Goal: Download file/media

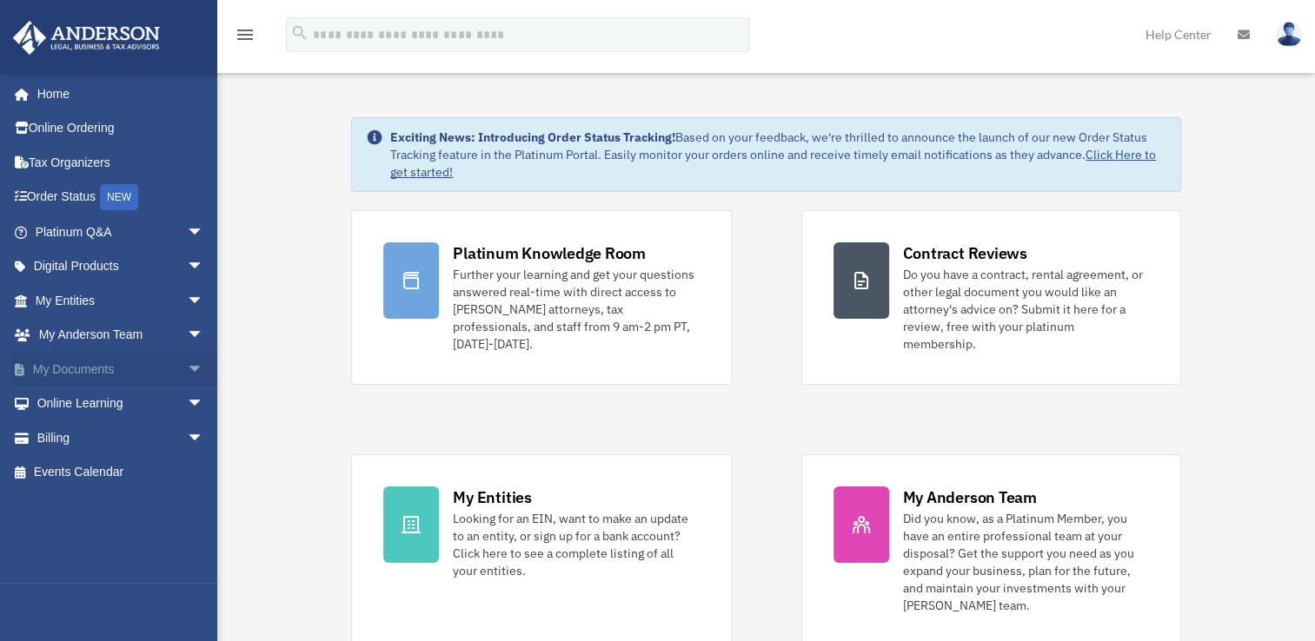
click at [187, 368] on span "arrow_drop_down" at bounding box center [204, 370] width 35 height 36
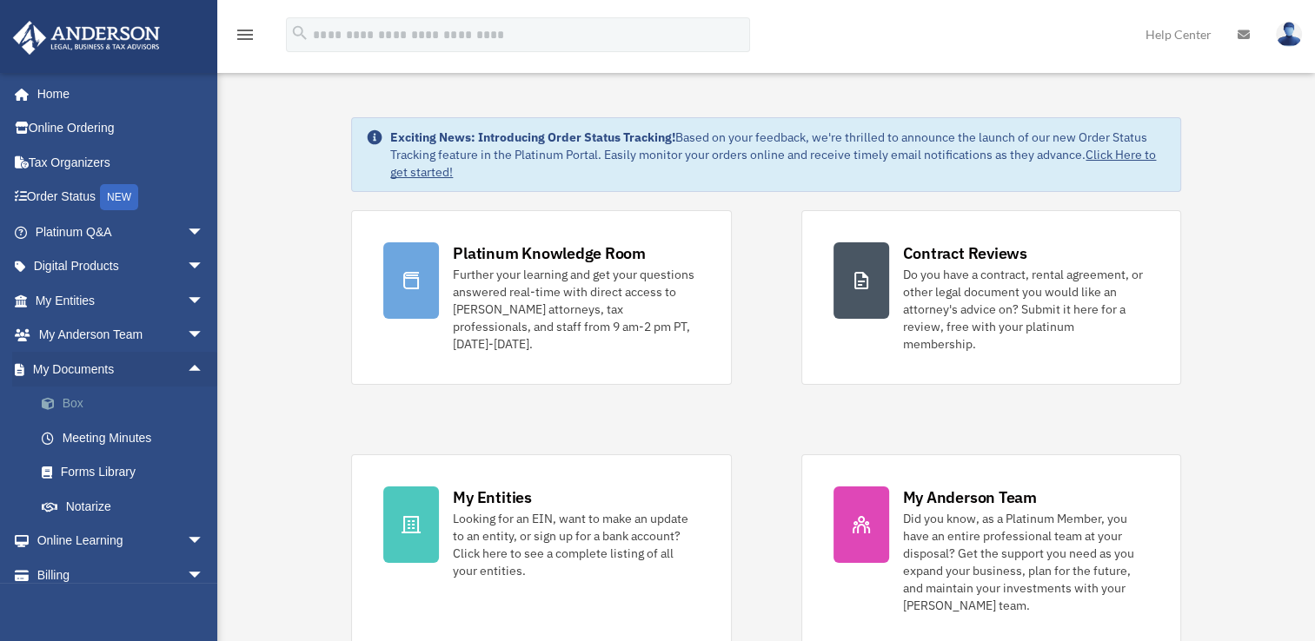
click at [85, 398] on link "Box" at bounding box center [127, 404] width 206 height 35
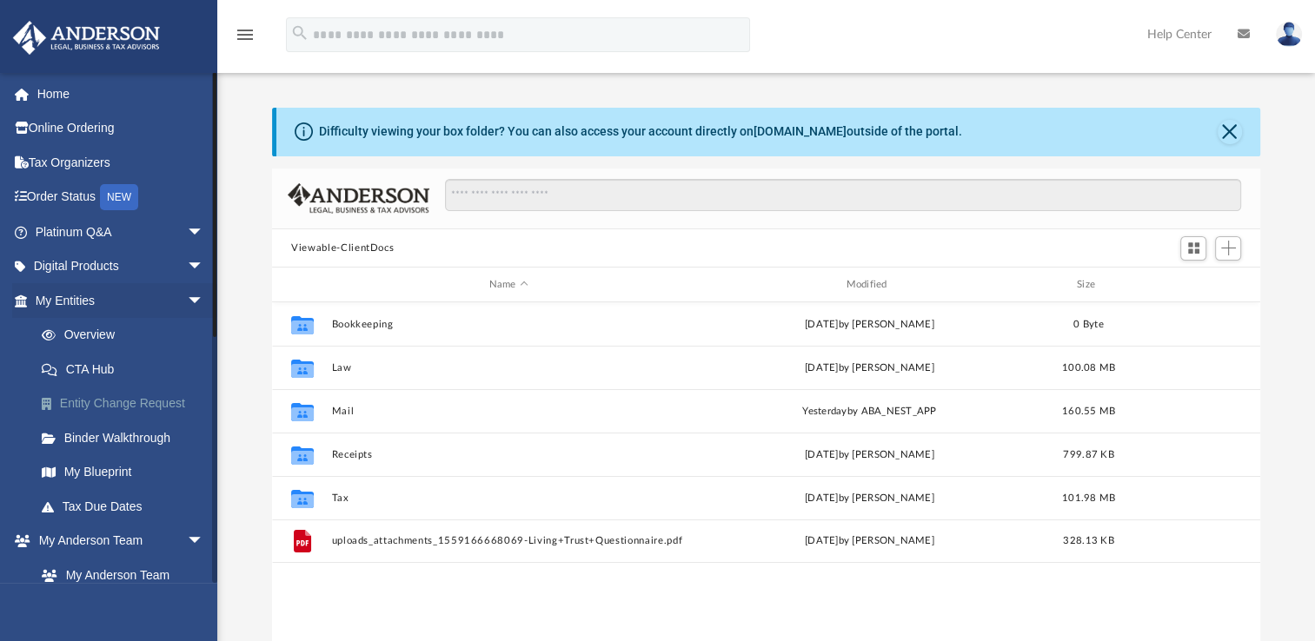
scroll to position [381, 973]
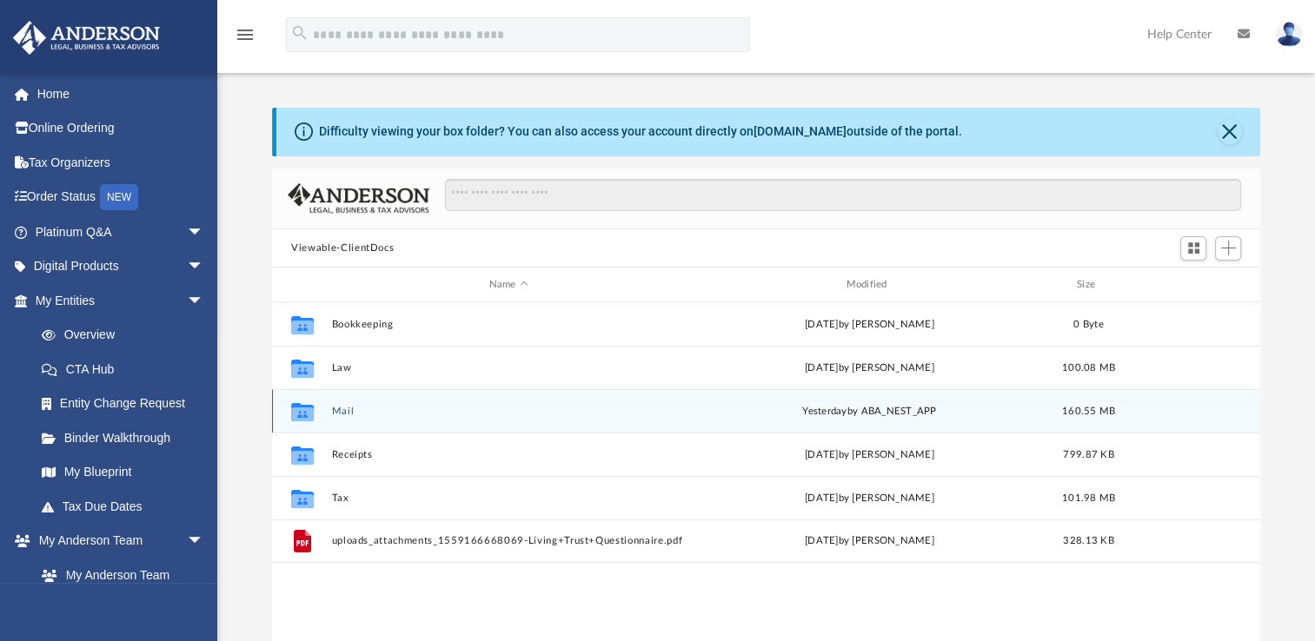
click at [345, 407] on button "Mail" at bounding box center [509, 411] width 354 height 11
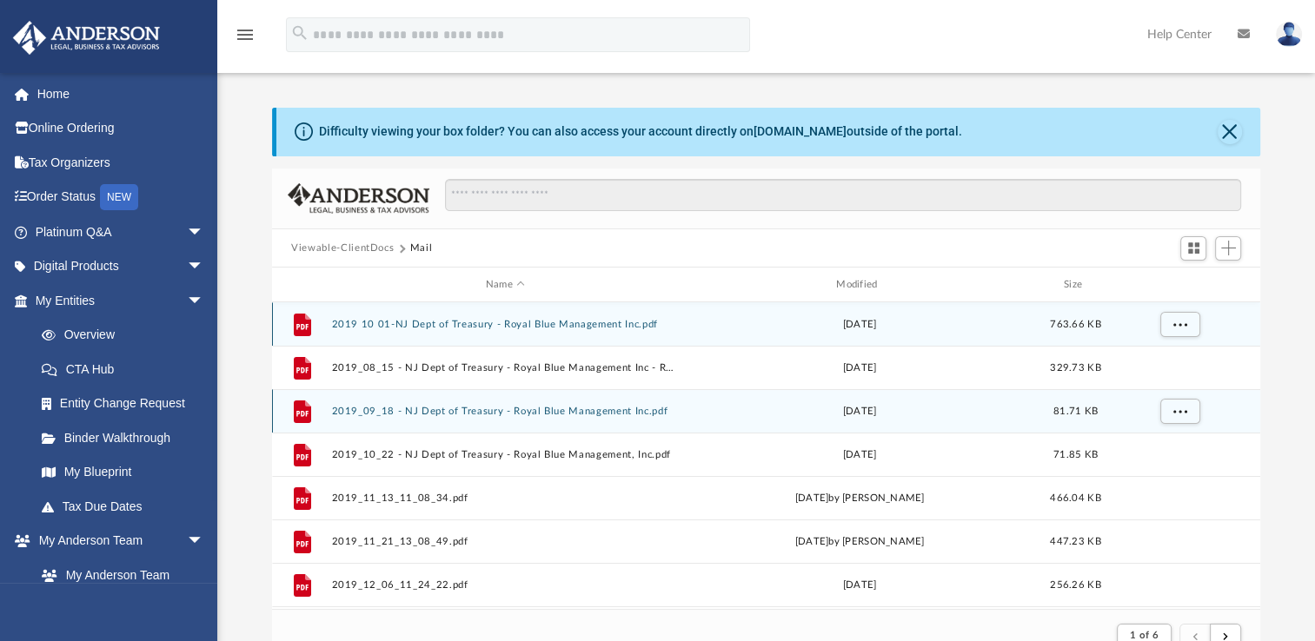
scroll to position [328, 973]
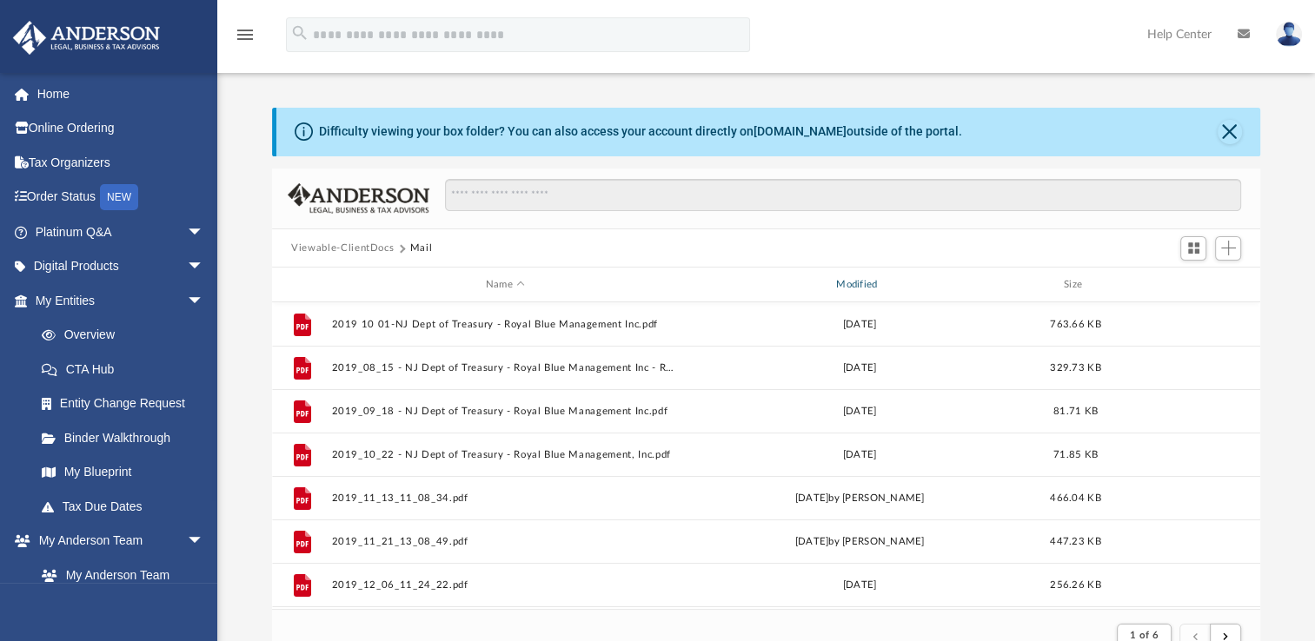
click at [858, 285] on div "Modified" at bounding box center [860, 285] width 348 height 16
click at [883, 283] on span "Modified" at bounding box center [882, 284] width 7 height 7
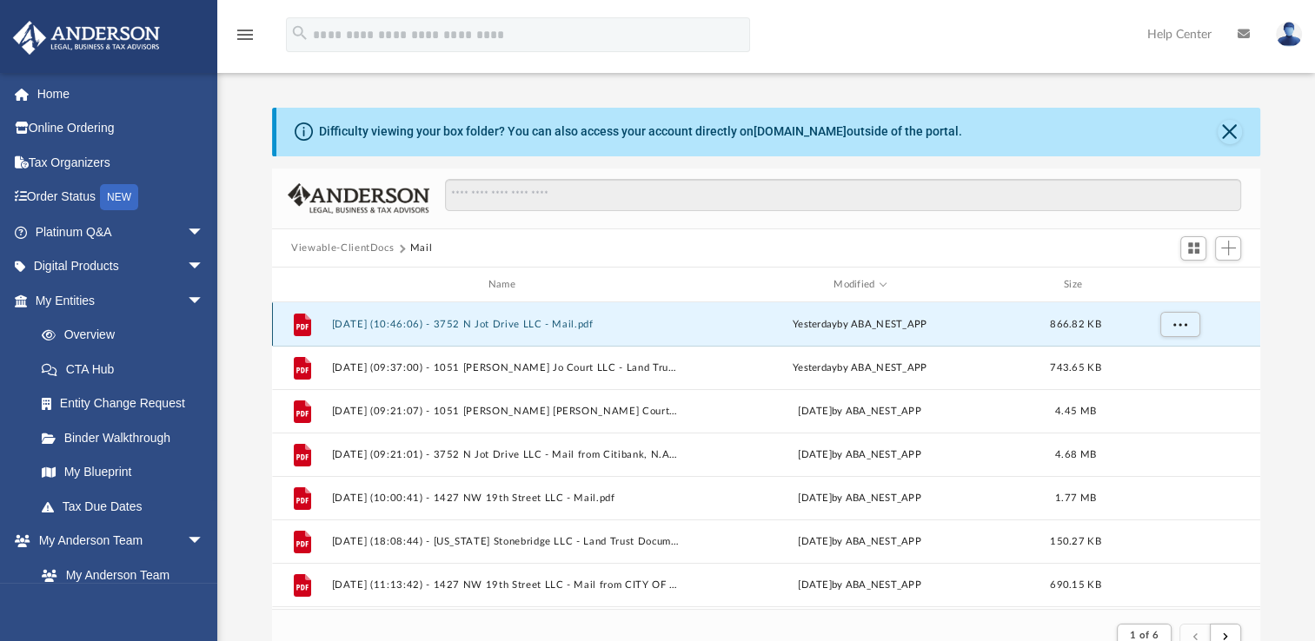
click at [476, 326] on button "[DATE] (10:46:06) - 3752 N Jot Drive LLC - Mail.pdf" at bounding box center [505, 324] width 347 height 11
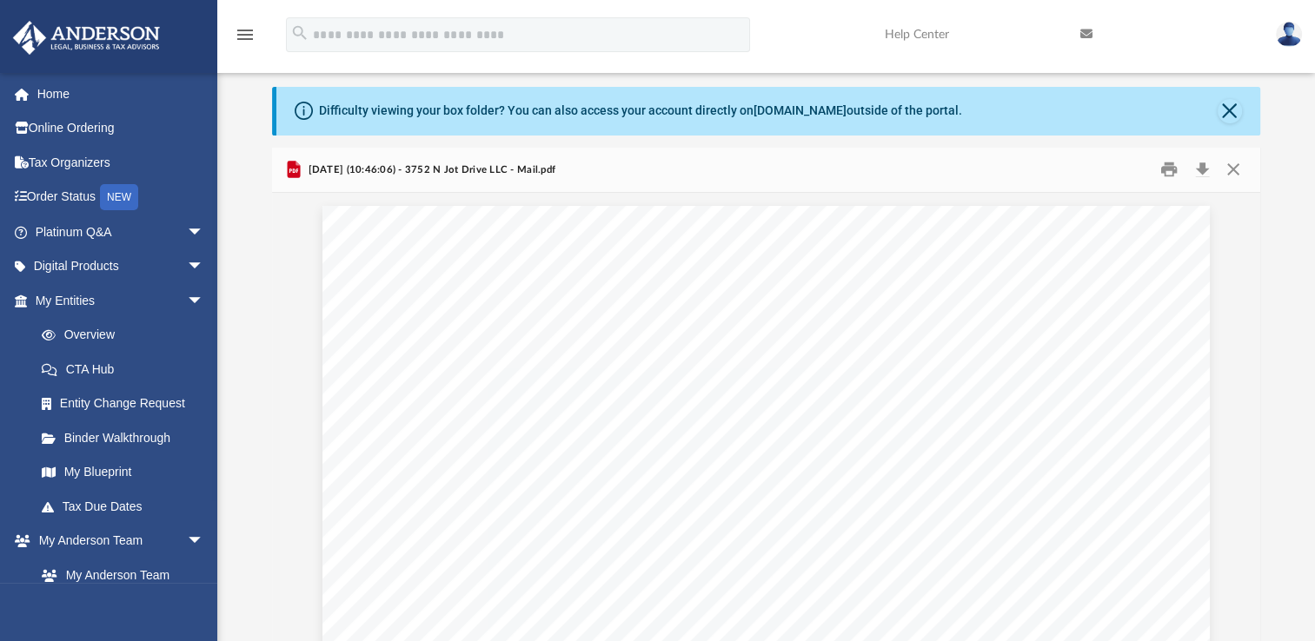
scroll to position [0, 0]
click at [1200, 168] on button "Download" at bounding box center [1201, 169] width 31 height 27
click at [1235, 169] on button "Close" at bounding box center [1231, 169] width 31 height 27
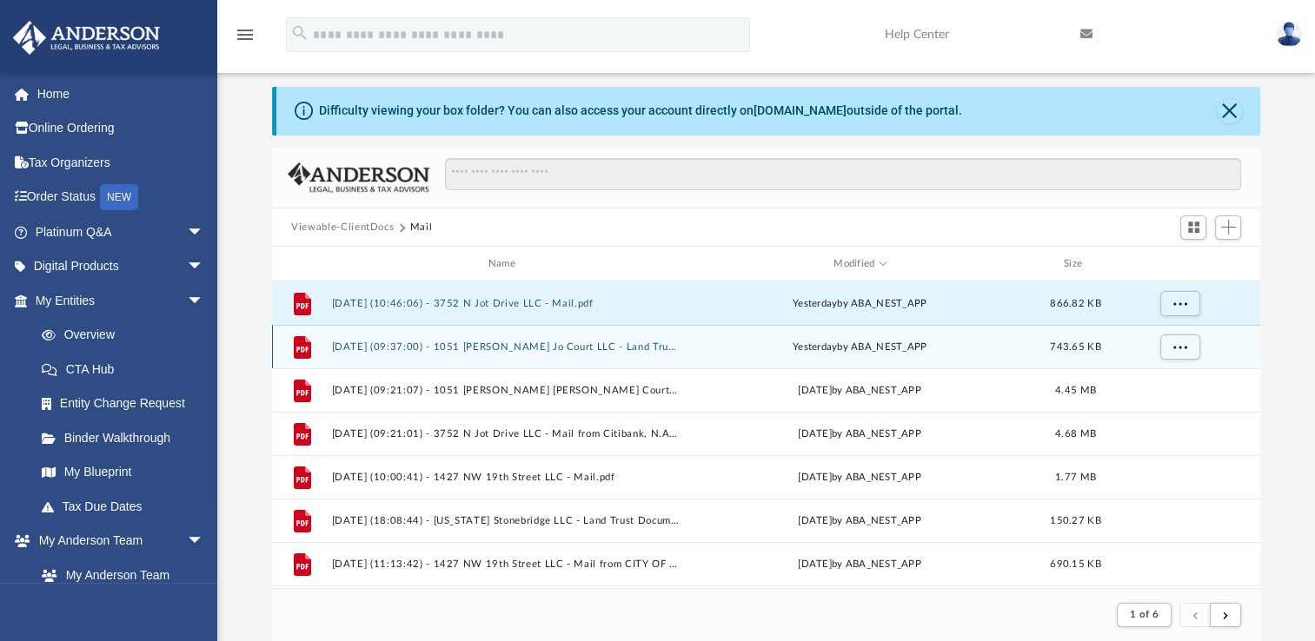
click at [674, 342] on button "[DATE] (09:37:00) - 1051 [PERSON_NAME] Jo Court LLC - Land Trust Documents from…" at bounding box center [505, 346] width 347 height 11
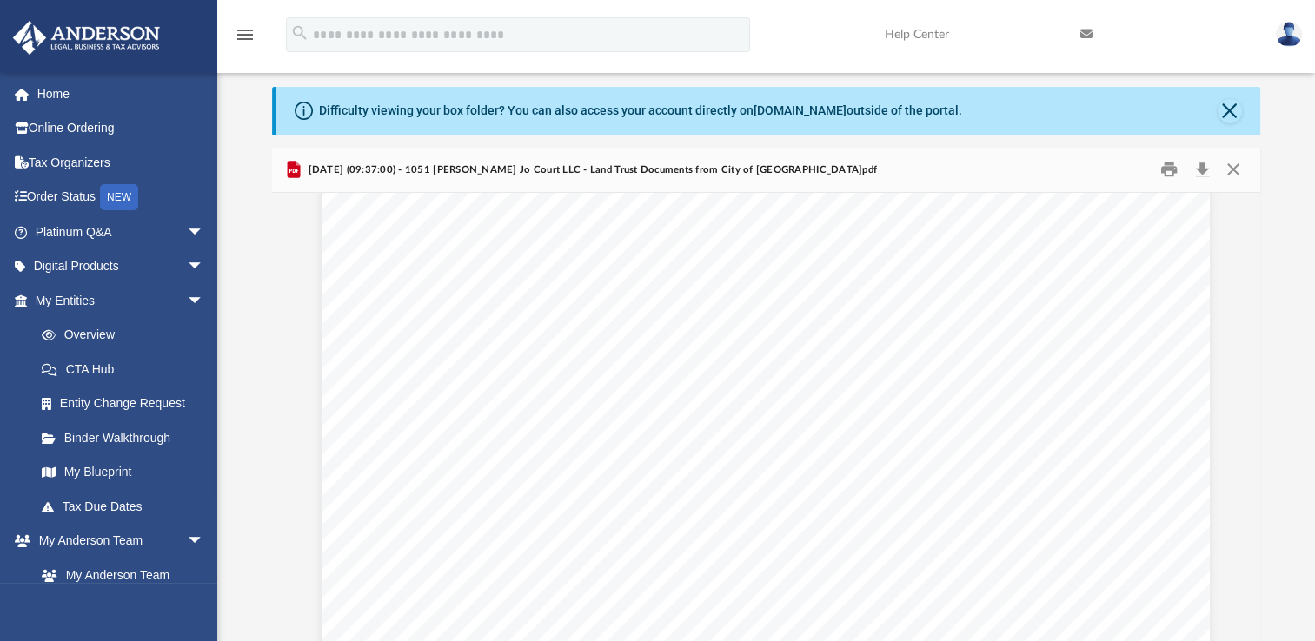
scroll to position [261, 0]
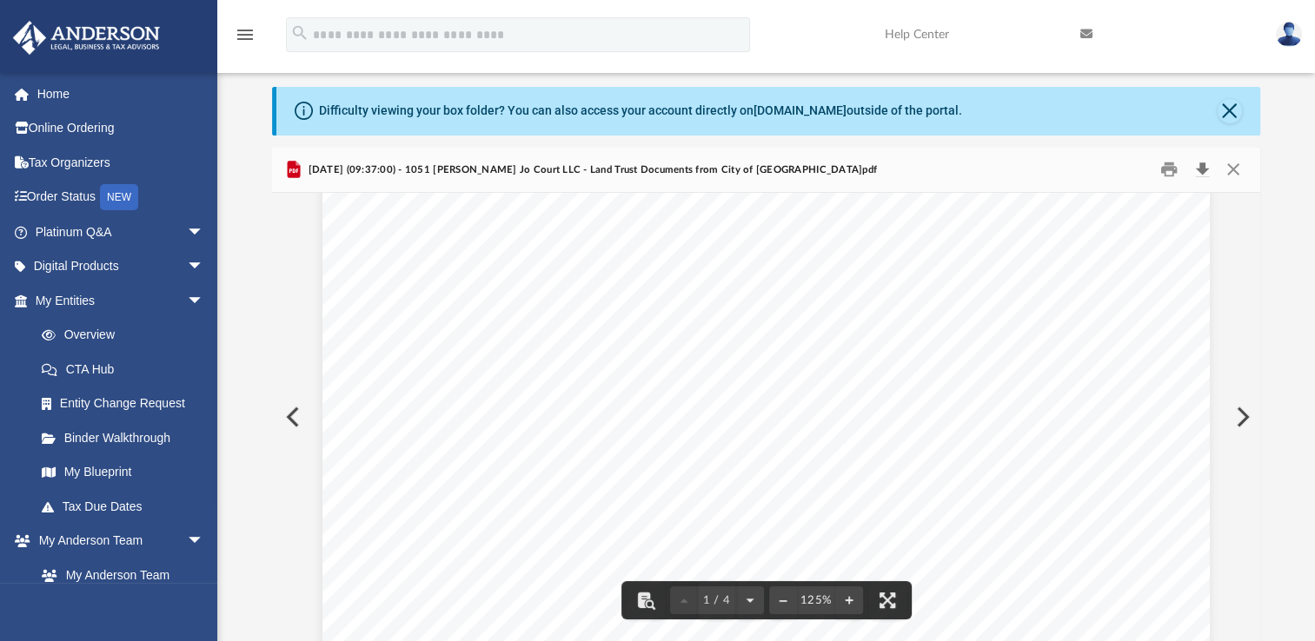
click at [1199, 164] on button "Download" at bounding box center [1201, 169] width 31 height 27
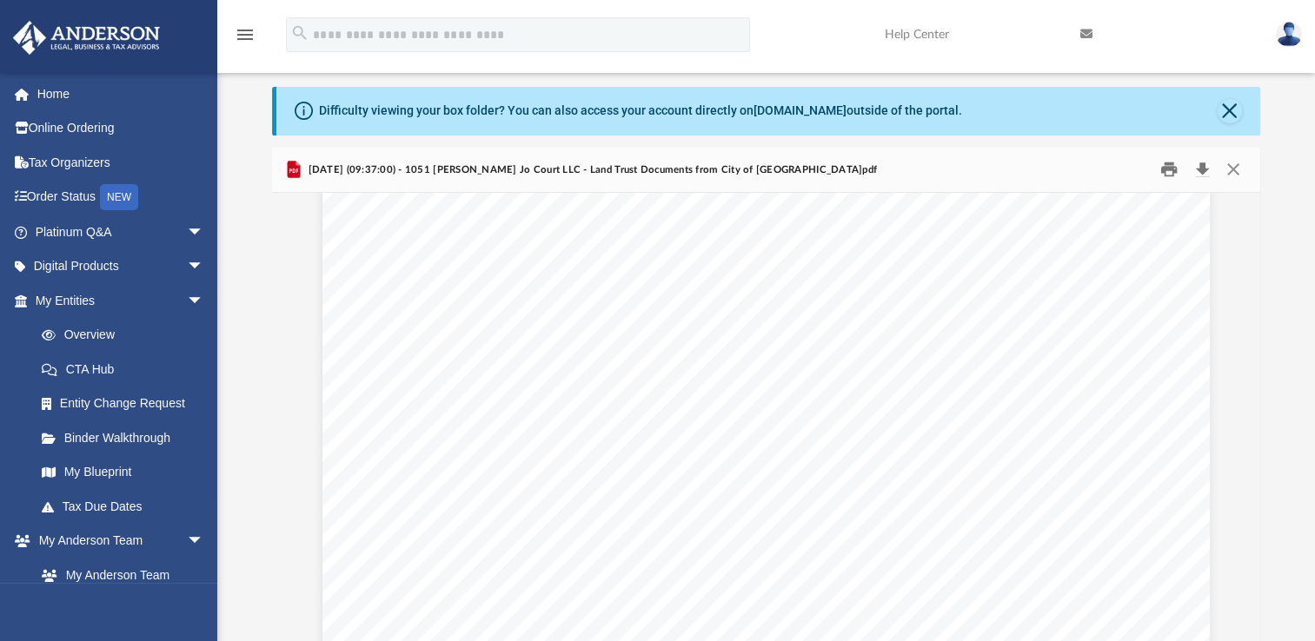
scroll to position [0, 0]
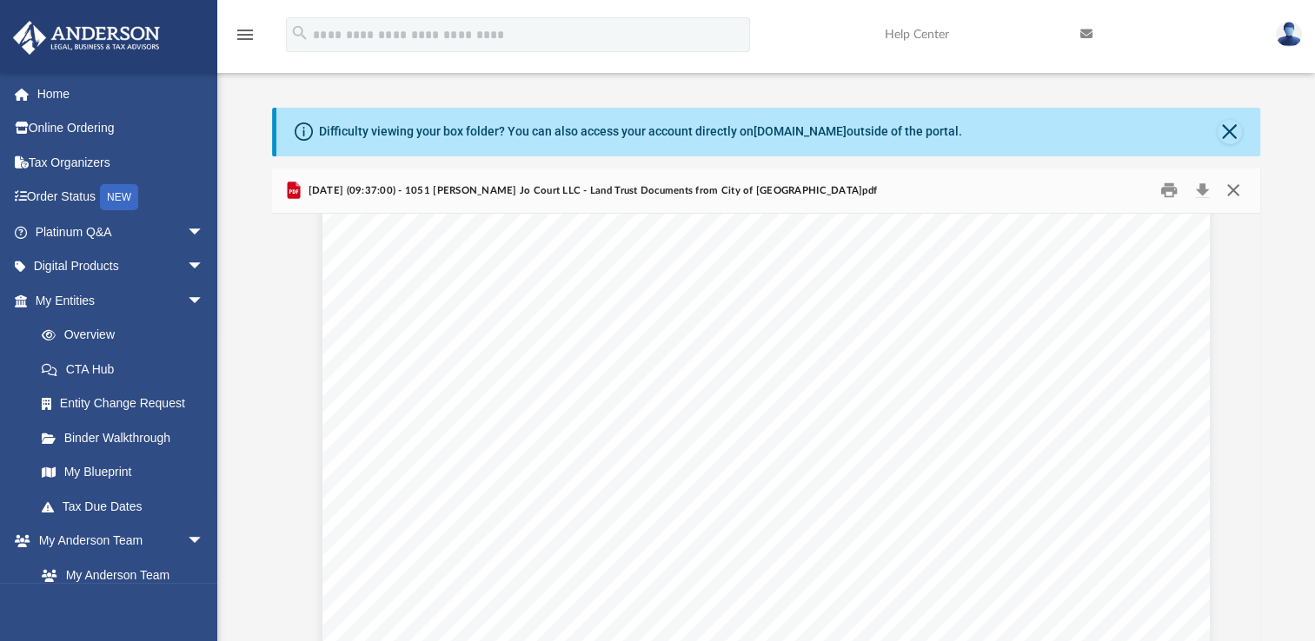
click at [1237, 189] on button "Close" at bounding box center [1231, 190] width 31 height 27
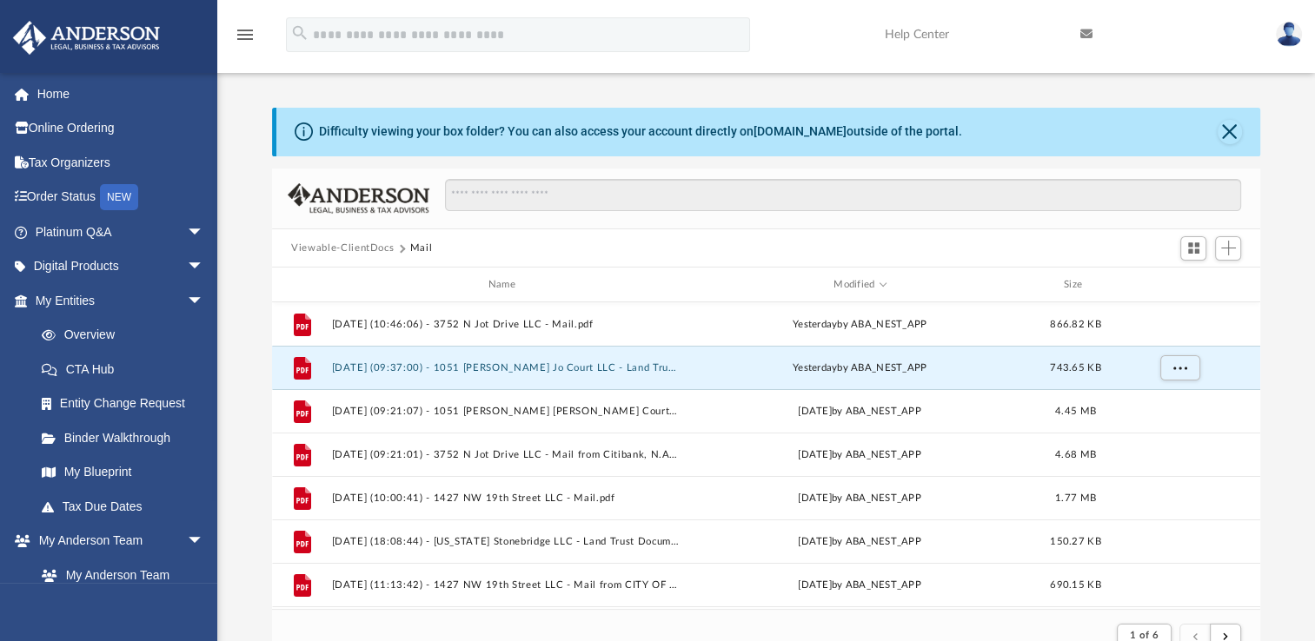
click at [1286, 33] on img at bounding box center [1288, 34] width 26 height 25
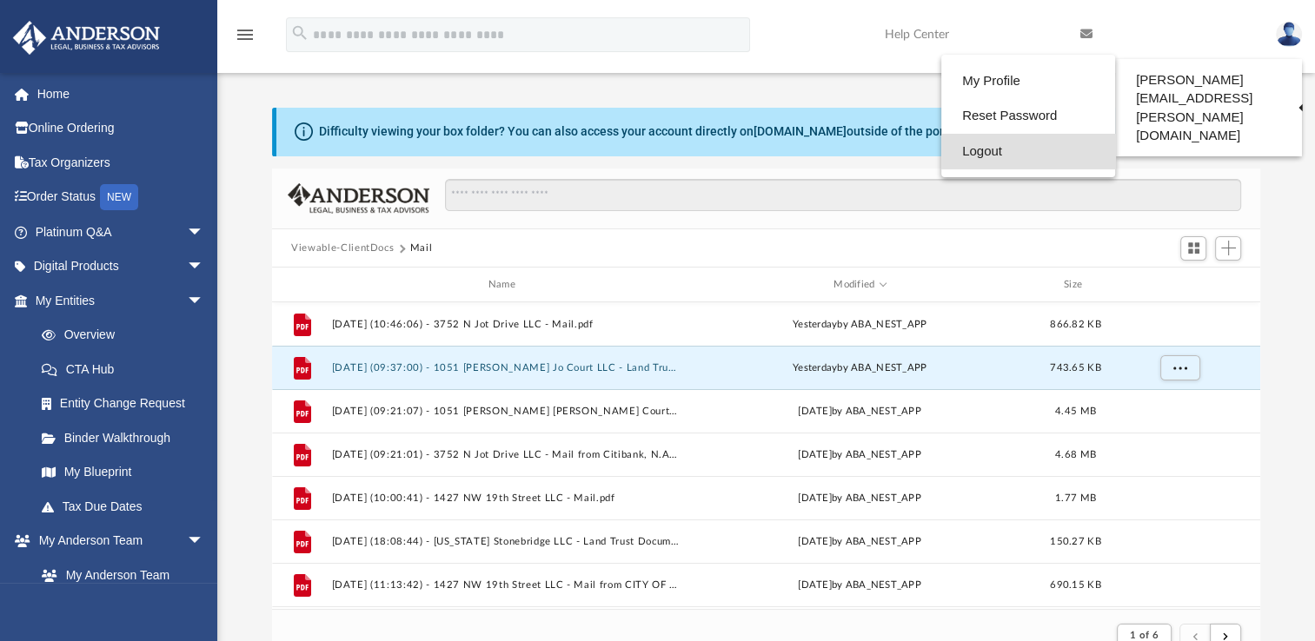
click at [1016, 149] on link "Logout" at bounding box center [1028, 152] width 174 height 36
